Goal: Check status: Check status

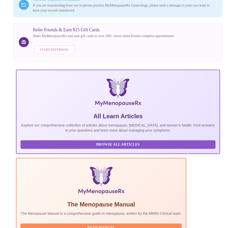
scroll to position [105, 0]
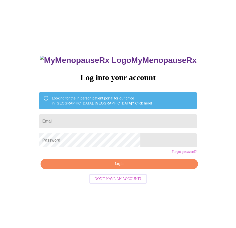
click at [115, 6] on div "MyMenopauseRx Log into your account Looking for the in person patient portal fo…" at bounding box center [118, 138] width 232 height 273
click at [133, 114] on input "Email" at bounding box center [117, 121] width 157 height 14
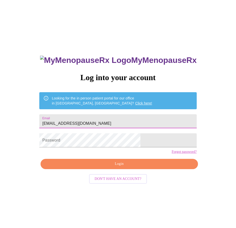
type input "[EMAIL_ADDRESS][DOMAIN_NAME]"
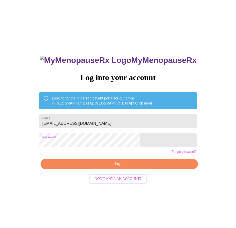
click at [89, 169] on button "Login" at bounding box center [119, 164] width 157 height 10
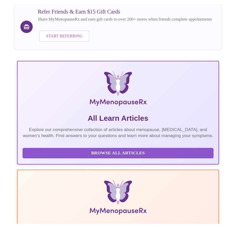
scroll to position [104, 0]
